Goal: Task Accomplishment & Management: Use online tool/utility

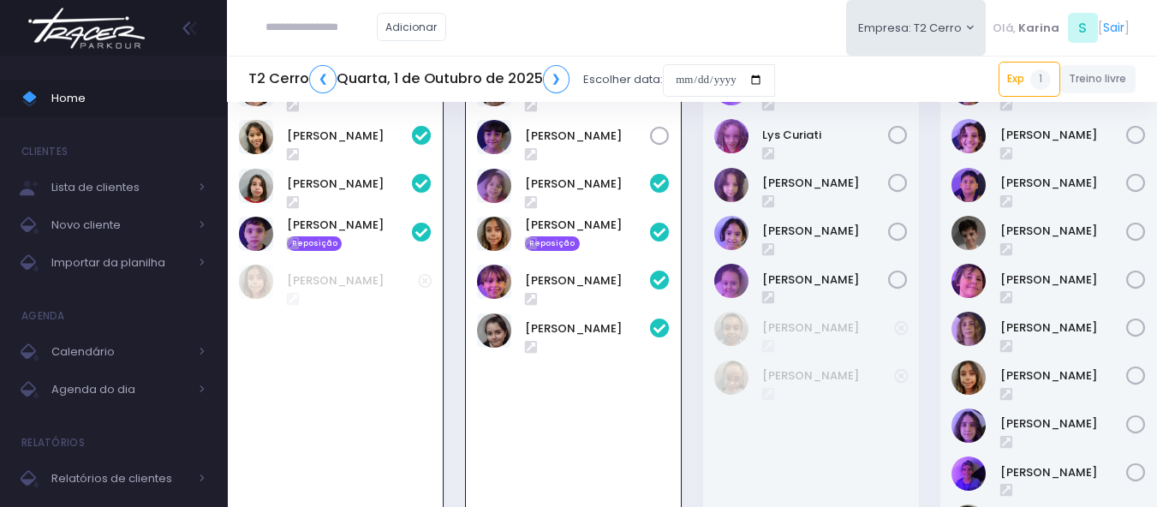
scroll to position [123, 0]
click at [319, 78] on link "❮" at bounding box center [322, 79] width 27 height 28
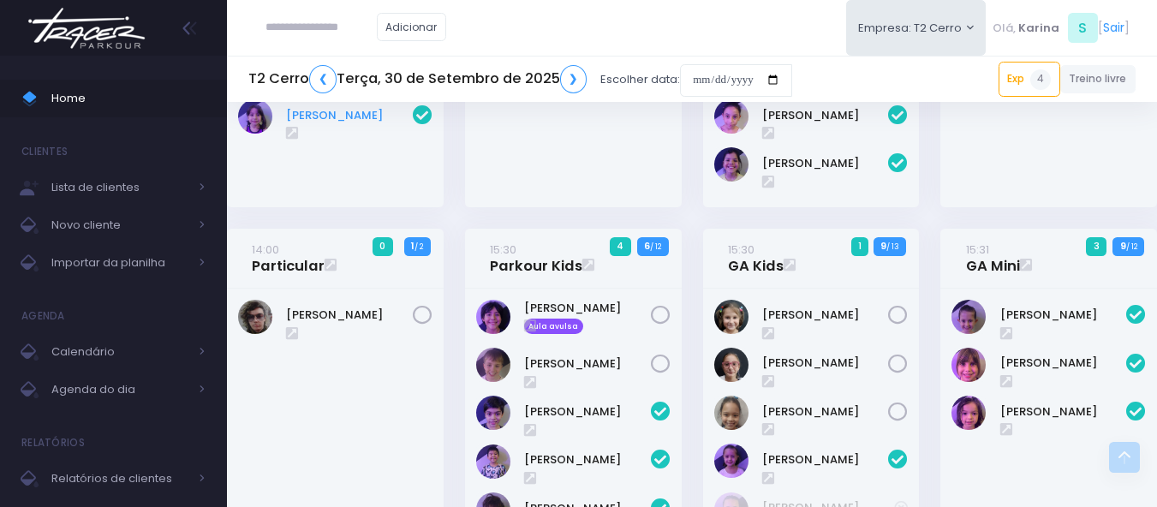
scroll to position [466, 0]
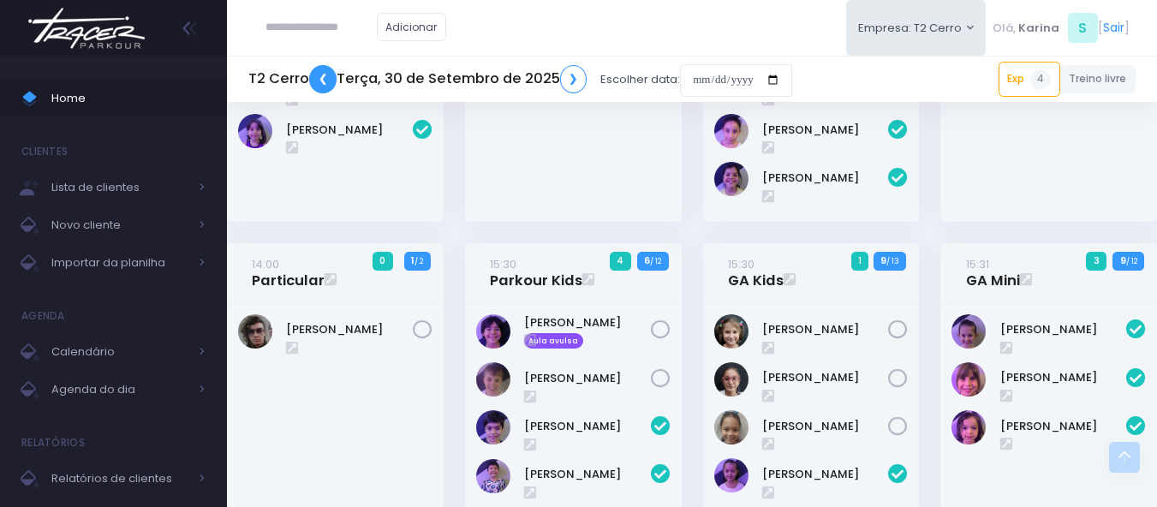
click at [322, 80] on link "❮" at bounding box center [322, 79] width 27 height 28
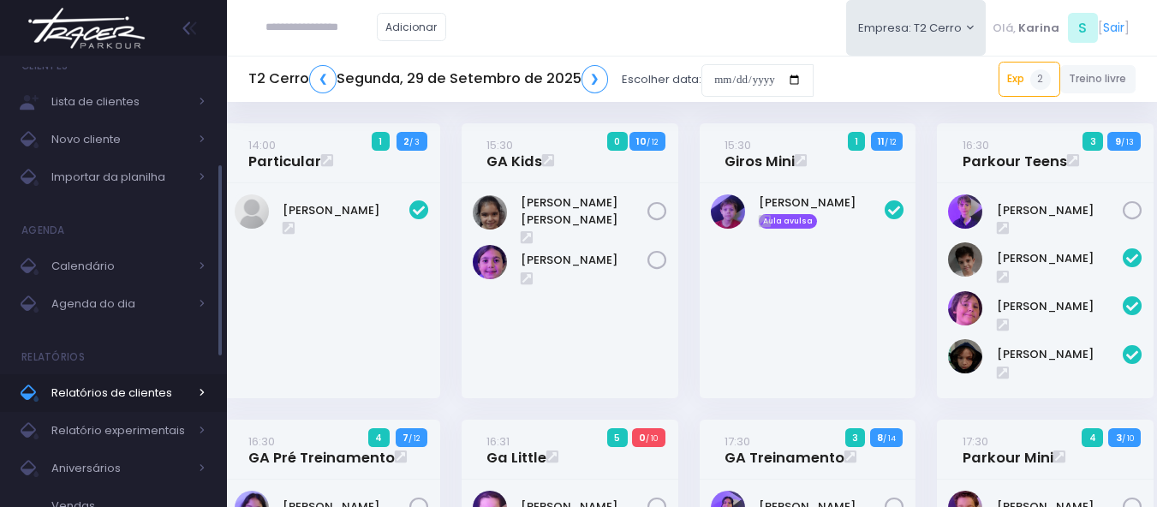
scroll to position [128, 0]
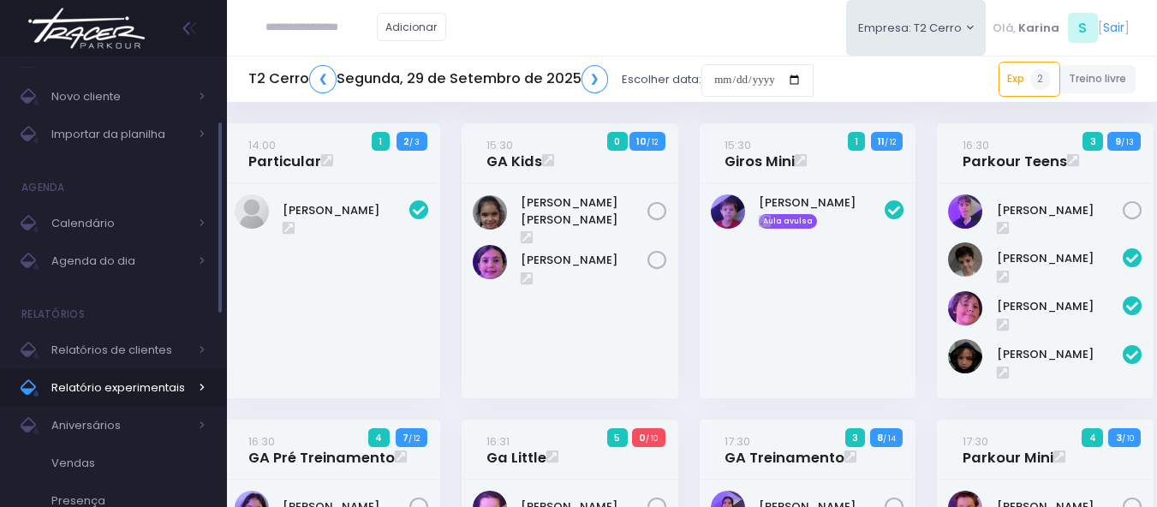
click at [90, 378] on span "Relatório experimentais" at bounding box center [119, 388] width 137 height 22
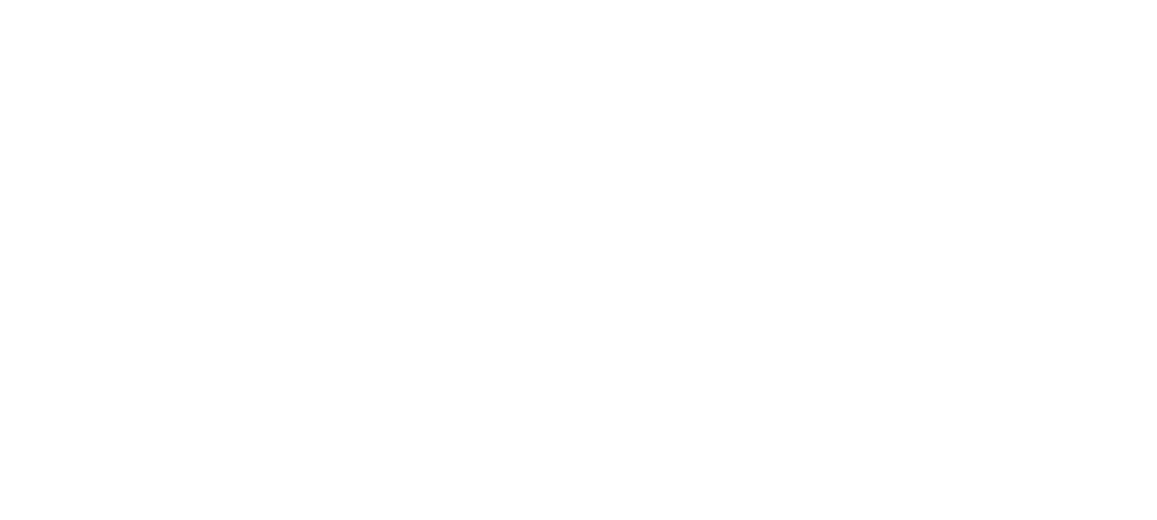
select select
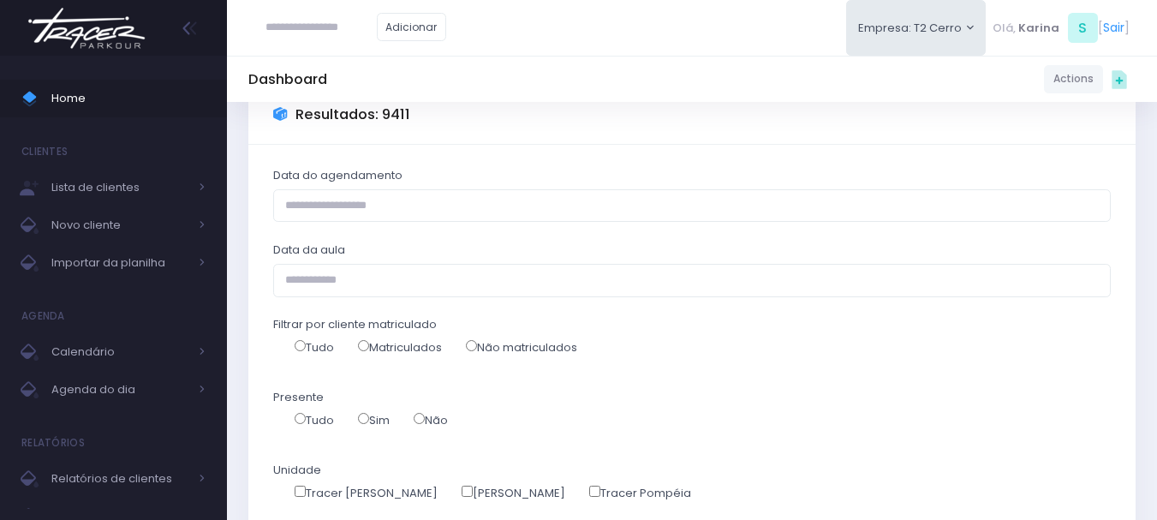
scroll to position [171, 0]
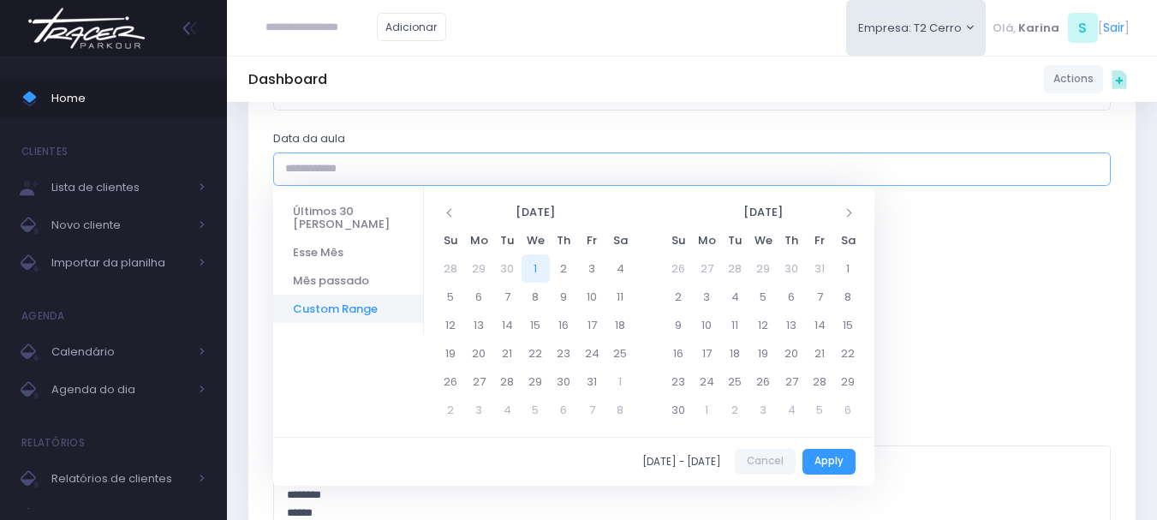
click at [437, 160] on input "Data da aula" at bounding box center [691, 168] width 837 height 33
click at [339, 266] on li "Mês passado" at bounding box center [348, 280] width 150 height 28
type input "**********"
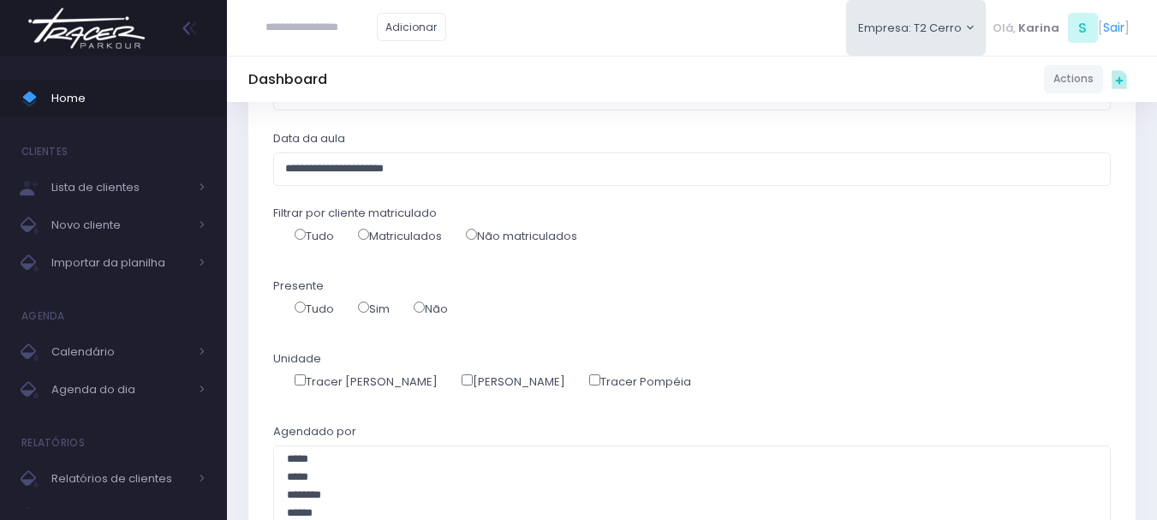
click at [373, 309] on label "Sim" at bounding box center [374, 309] width 32 height 17
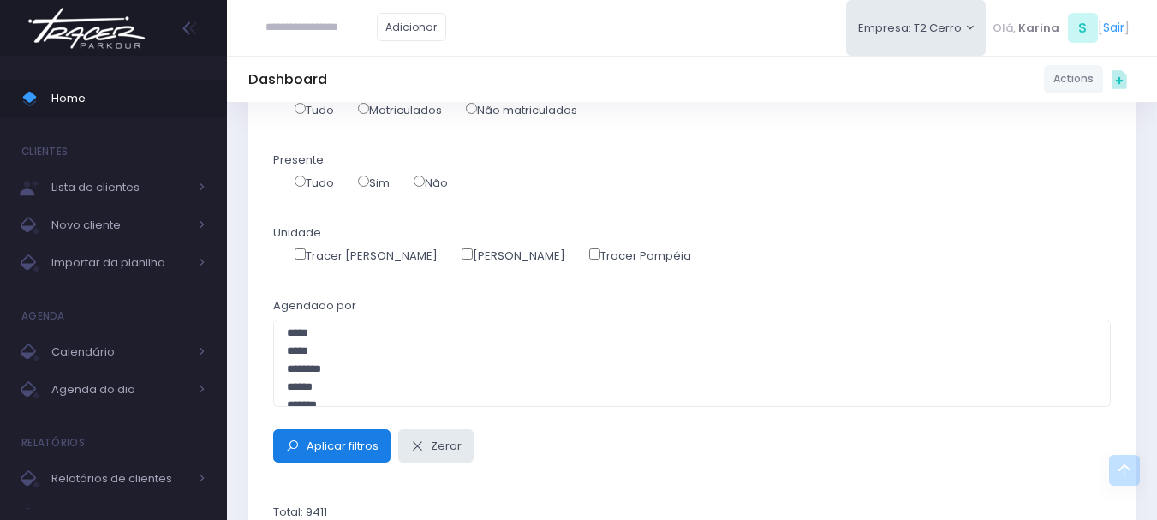
scroll to position [257, 0]
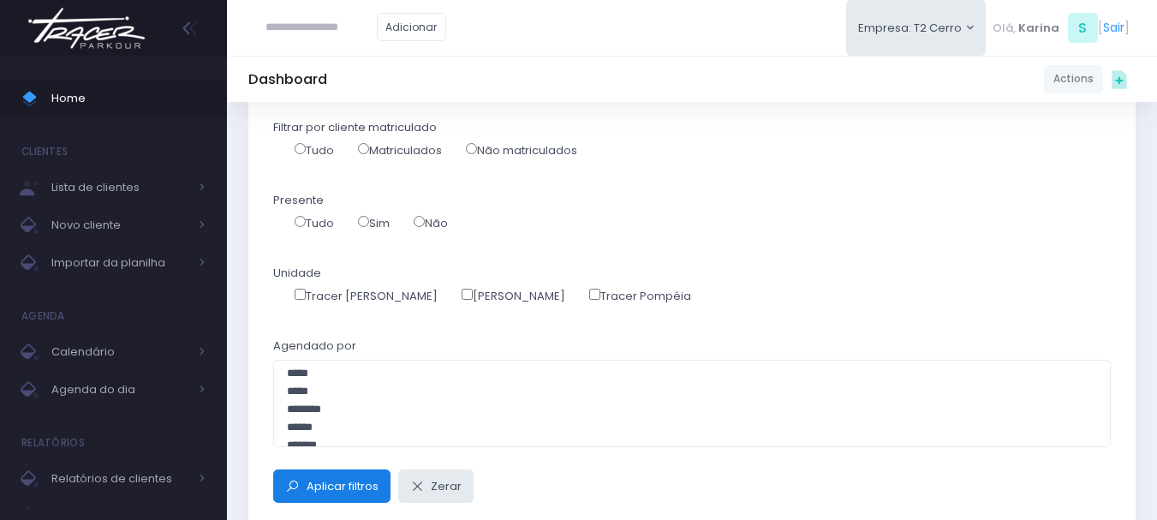
click at [338, 480] on span "Aplicar filtros" at bounding box center [343, 486] width 72 height 16
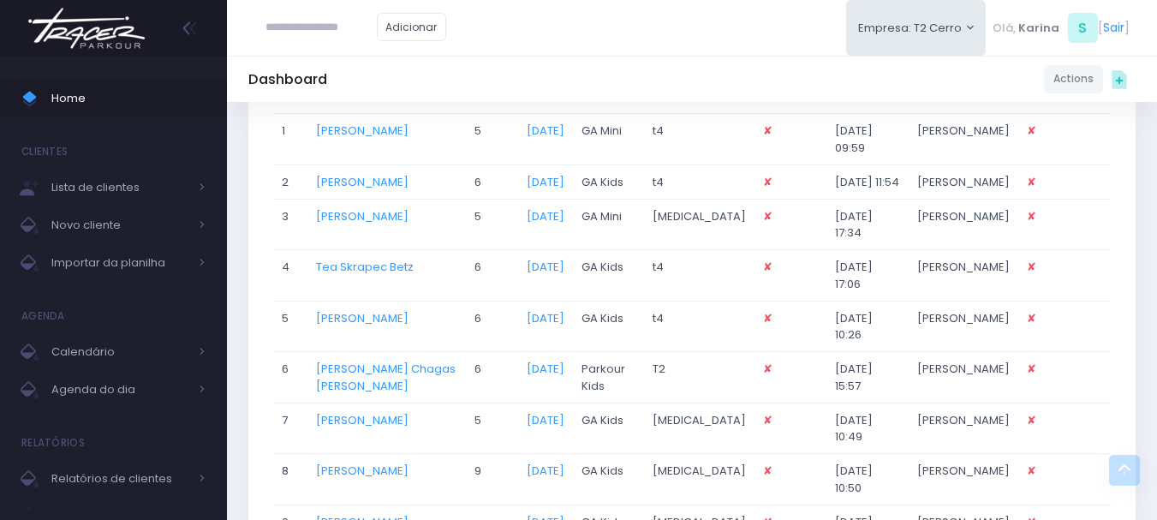
scroll to position [771, 0]
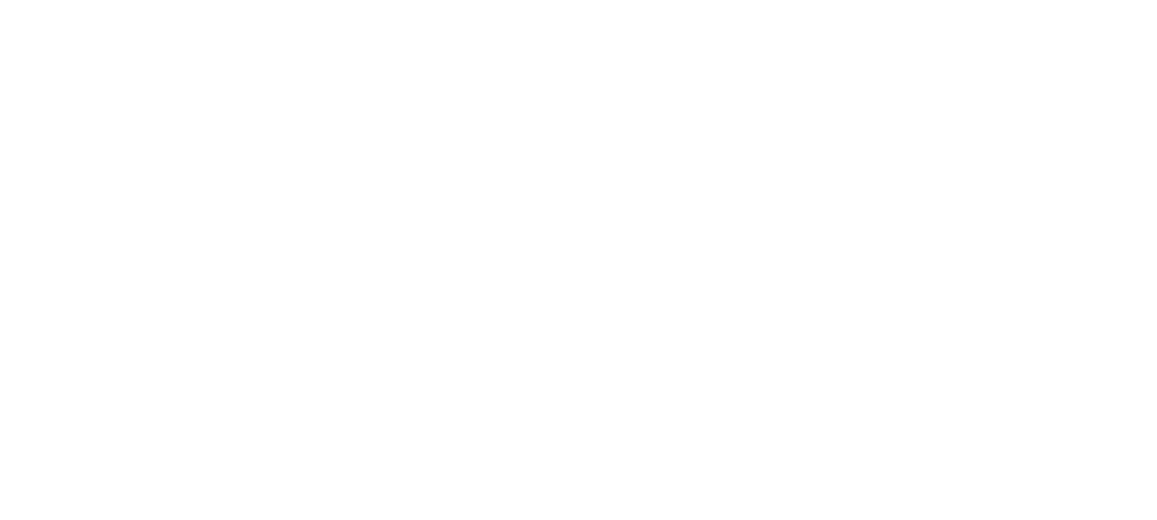
select select
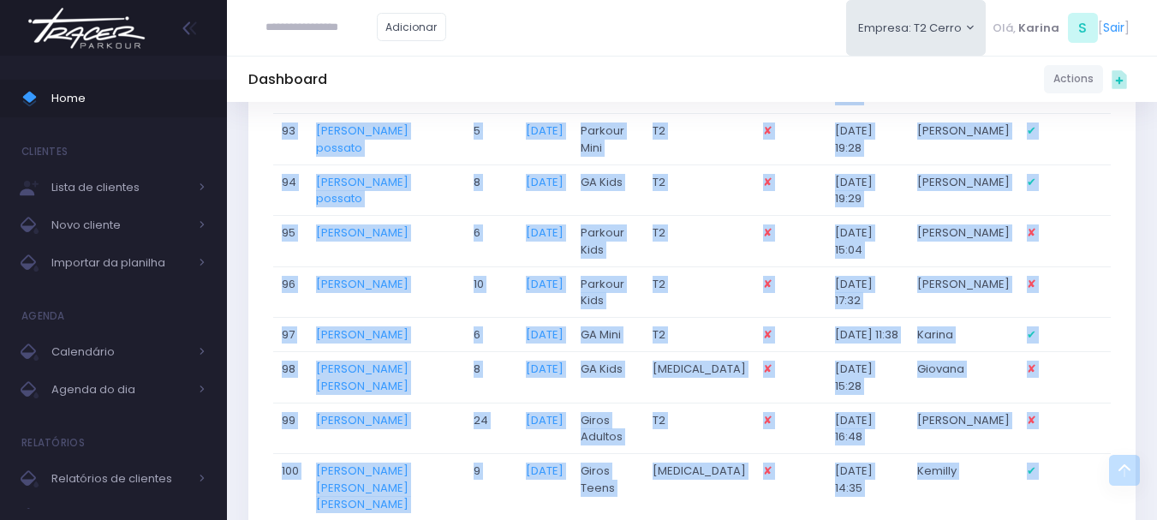
scroll to position [5576, 0]
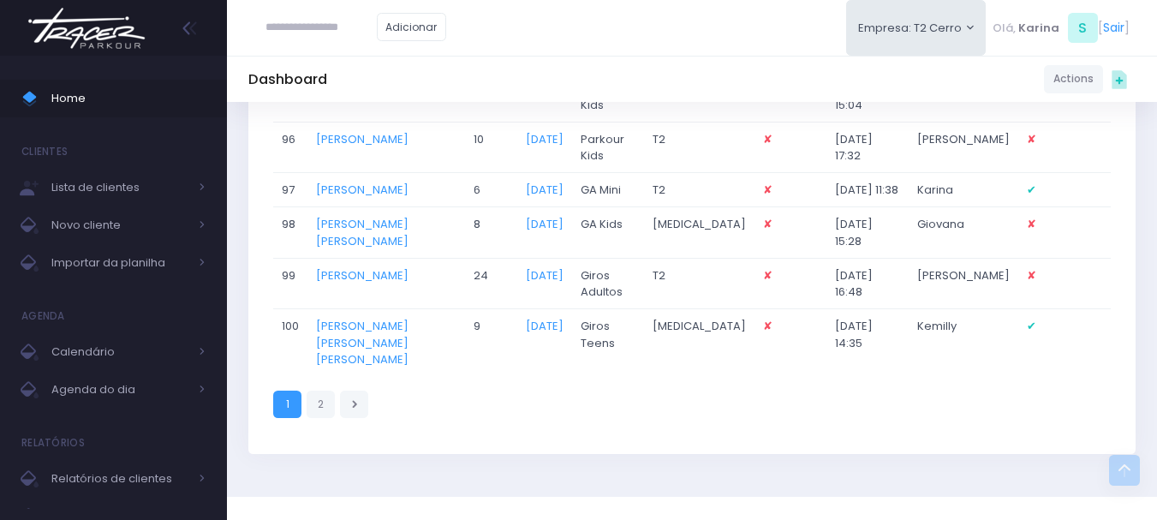
drag, startPoint x: 267, startPoint y: 257, endPoint x: 1160, endPoint y: 290, distance: 893.8
copy div
